Goal: Task Accomplishment & Management: Use online tool/utility

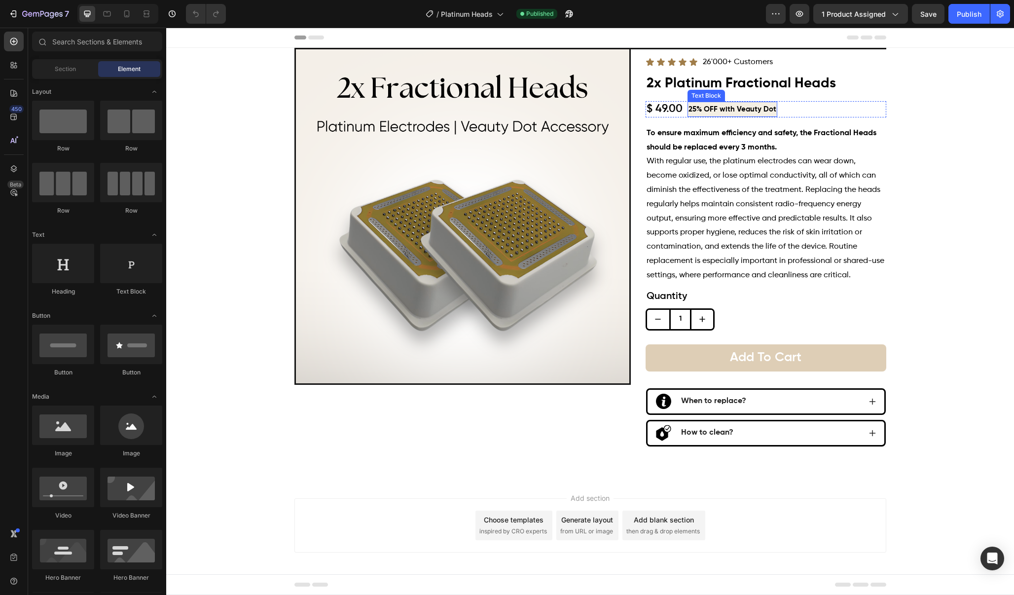
click at [743, 109] on p "25% OFF with Veauty Dot" at bounding box center [732, 109] width 88 height 13
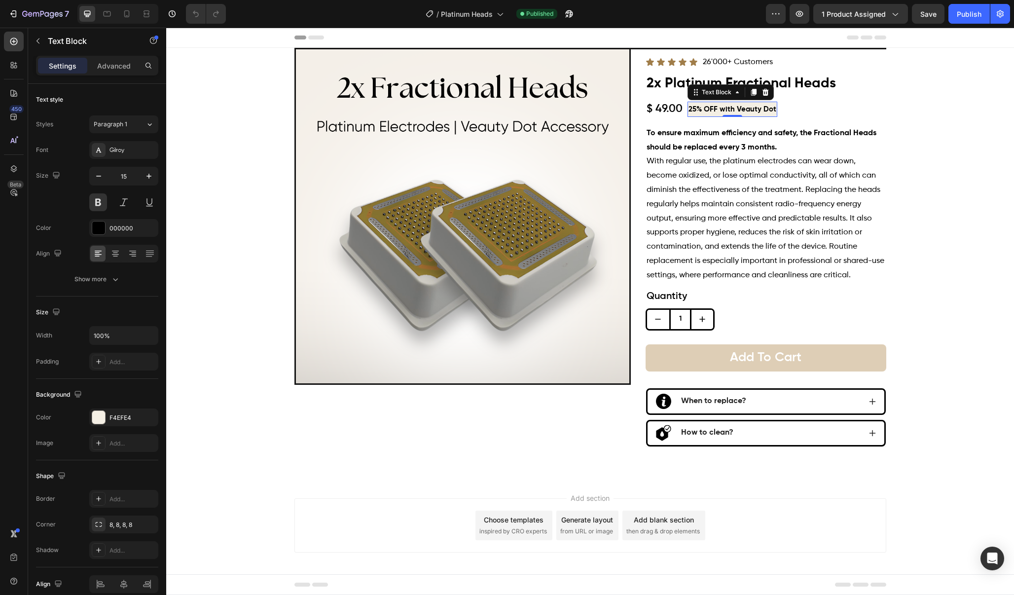
click at [733, 112] on p "25% OFF with Veauty Dot" at bounding box center [732, 109] width 88 height 13
click at [733, 107] on p "25% OFF with Veauty Dot" at bounding box center [732, 109] width 88 height 13
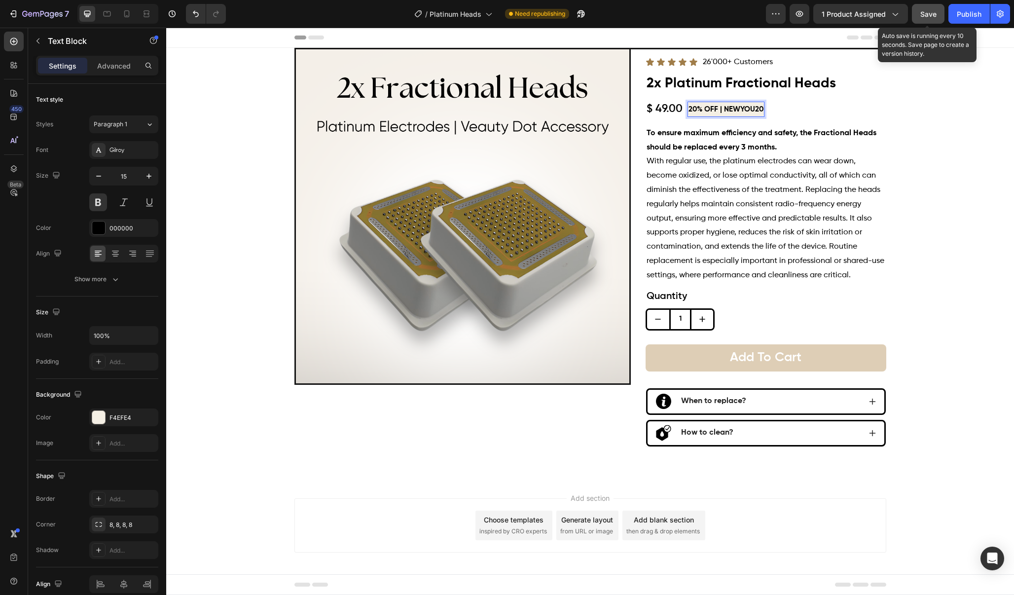
click at [936, 17] on span "Save" at bounding box center [928, 14] width 16 height 8
click at [970, 17] on div "Publish" at bounding box center [968, 14] width 25 height 10
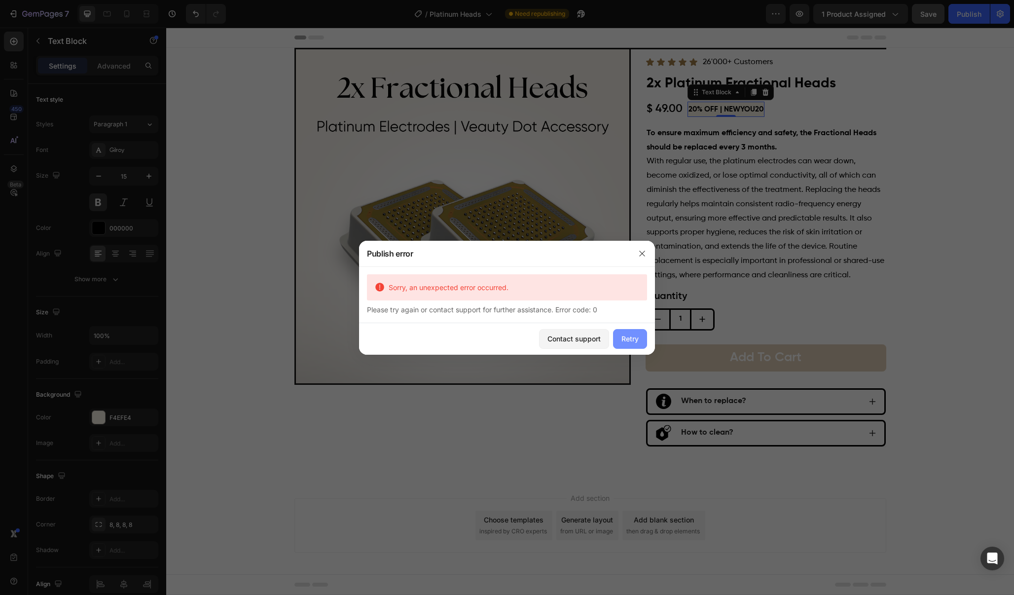
click at [622, 339] on div "Retry" at bounding box center [629, 338] width 17 height 10
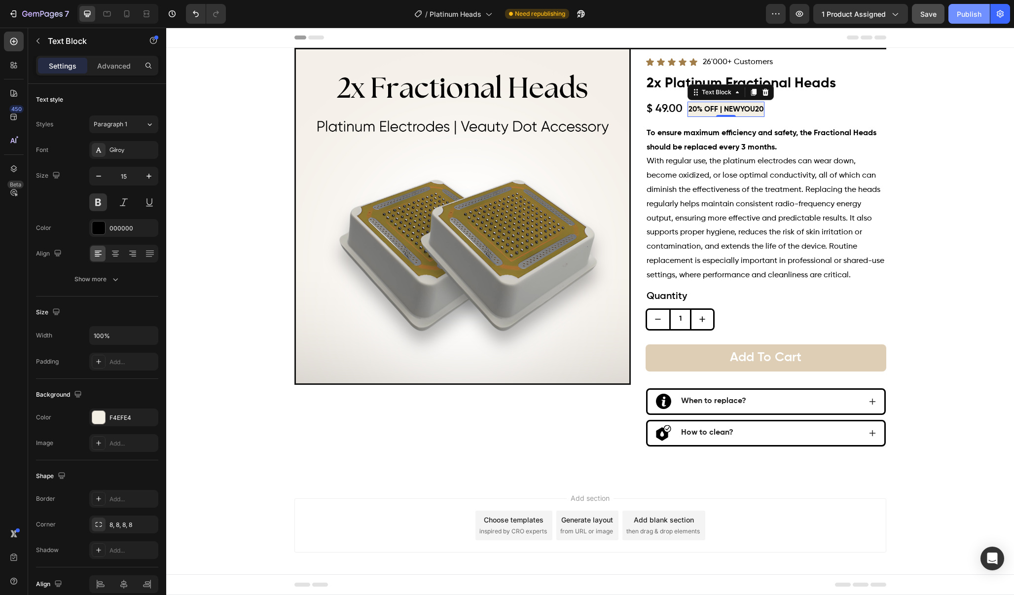
click at [973, 21] on button "Publish" at bounding box center [968, 14] width 41 height 20
click at [245, 3] on div "7 Version history / Platinum Heads Published Preview 1 product assigned Save Pu…" at bounding box center [507, 14] width 1014 height 28
click at [245, 2] on div "7 Version history / Platinum Heads Published Preview 1 product assigned Save Pu…" at bounding box center [507, 14] width 1014 height 28
